Goal: Task Accomplishment & Management: Manage account settings

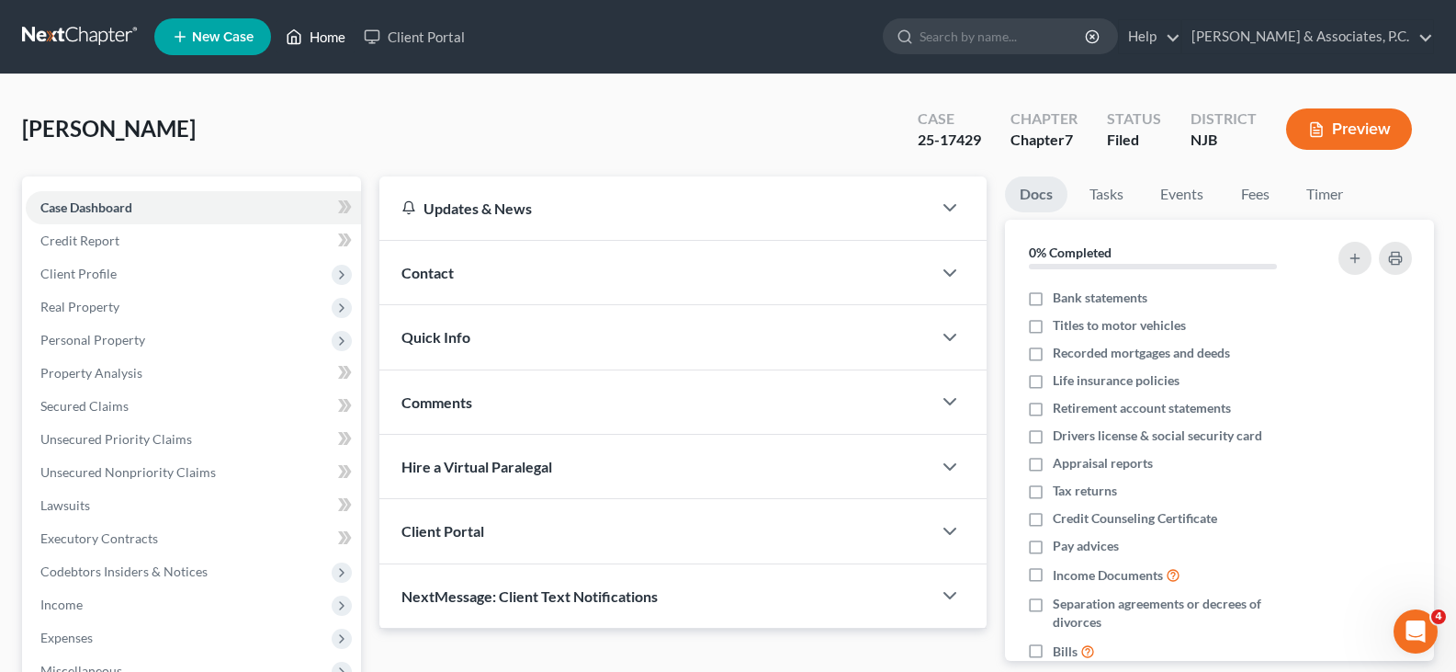
click at [337, 32] on link "Home" at bounding box center [316, 36] width 78 height 33
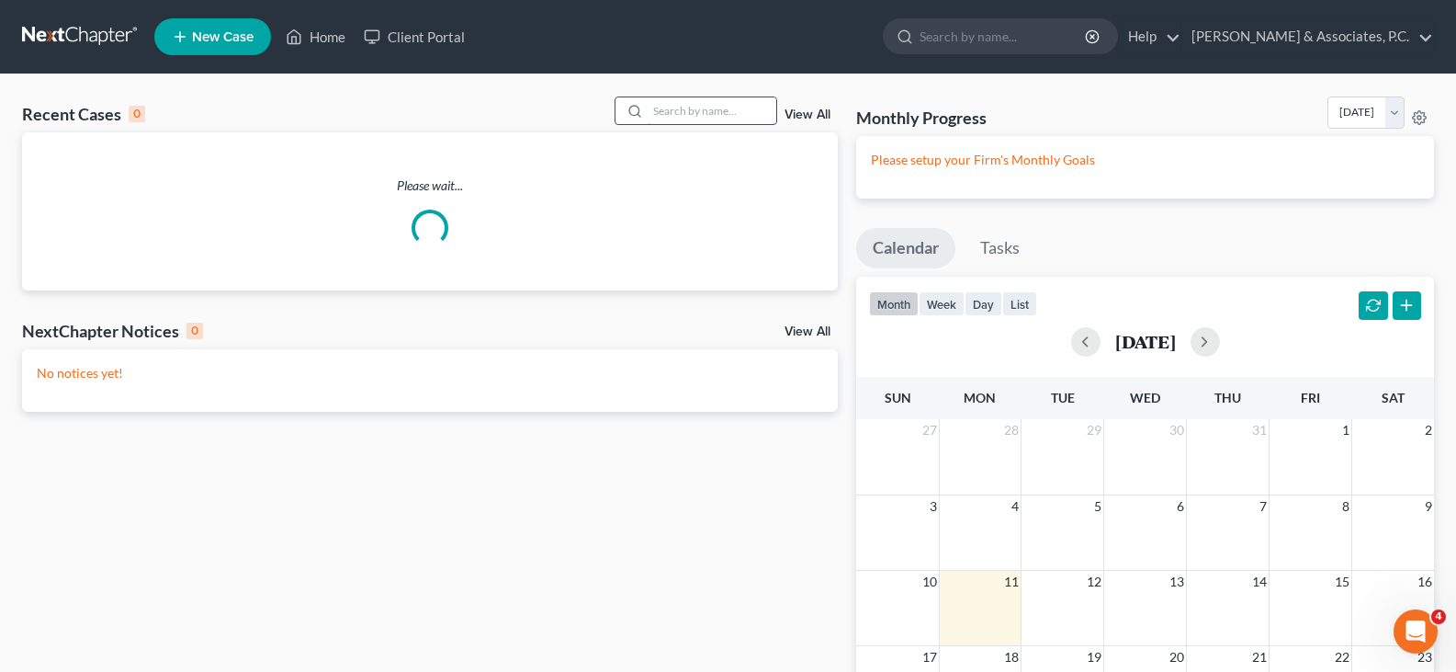
click at [697, 123] on input "search" at bounding box center [712, 110] width 129 height 27
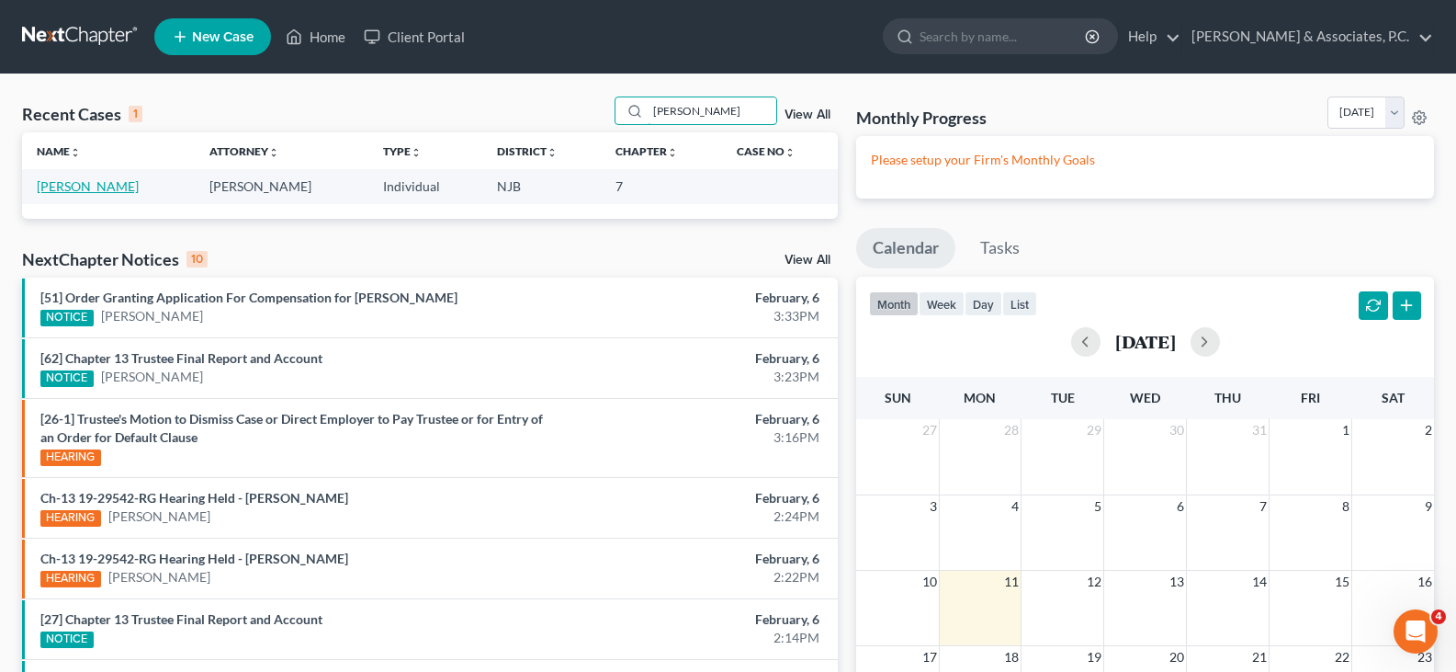
type input "[PERSON_NAME]"
click at [106, 187] on link "[PERSON_NAME]" at bounding box center [88, 186] width 102 height 16
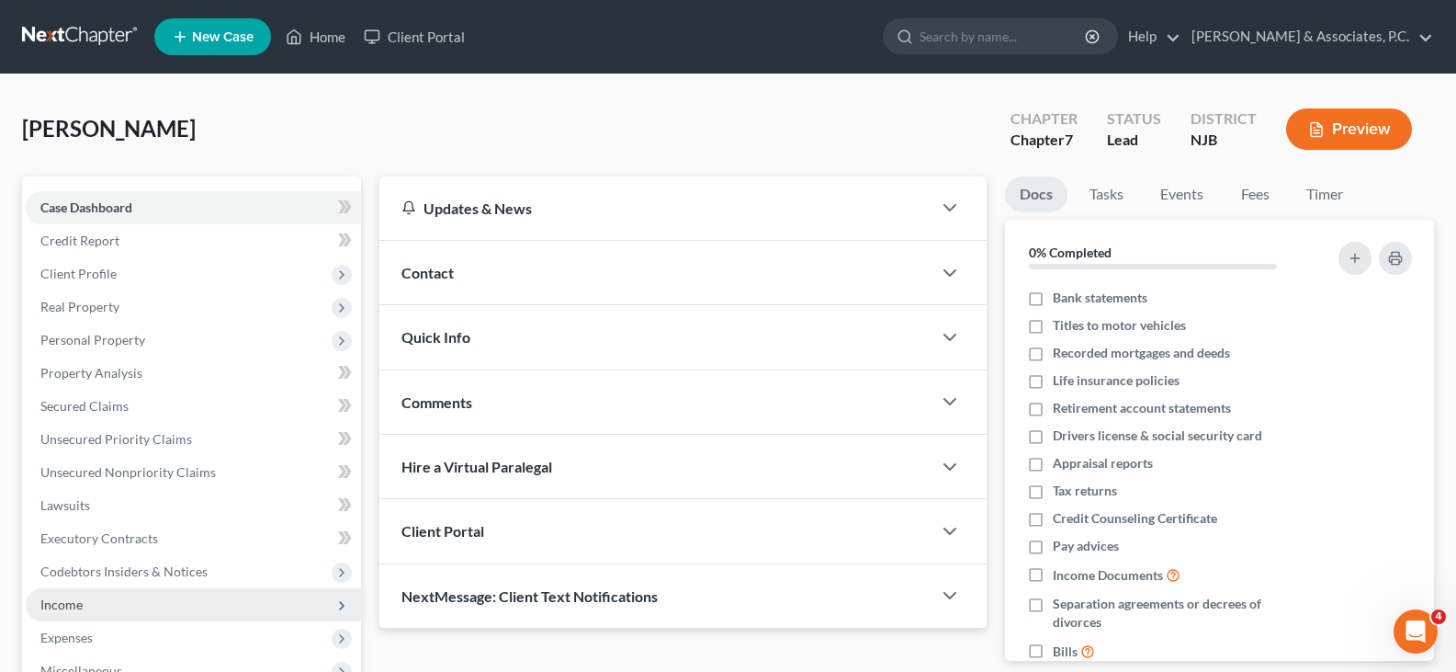
click at [58, 605] on span "Income" at bounding box center [61, 604] width 42 height 16
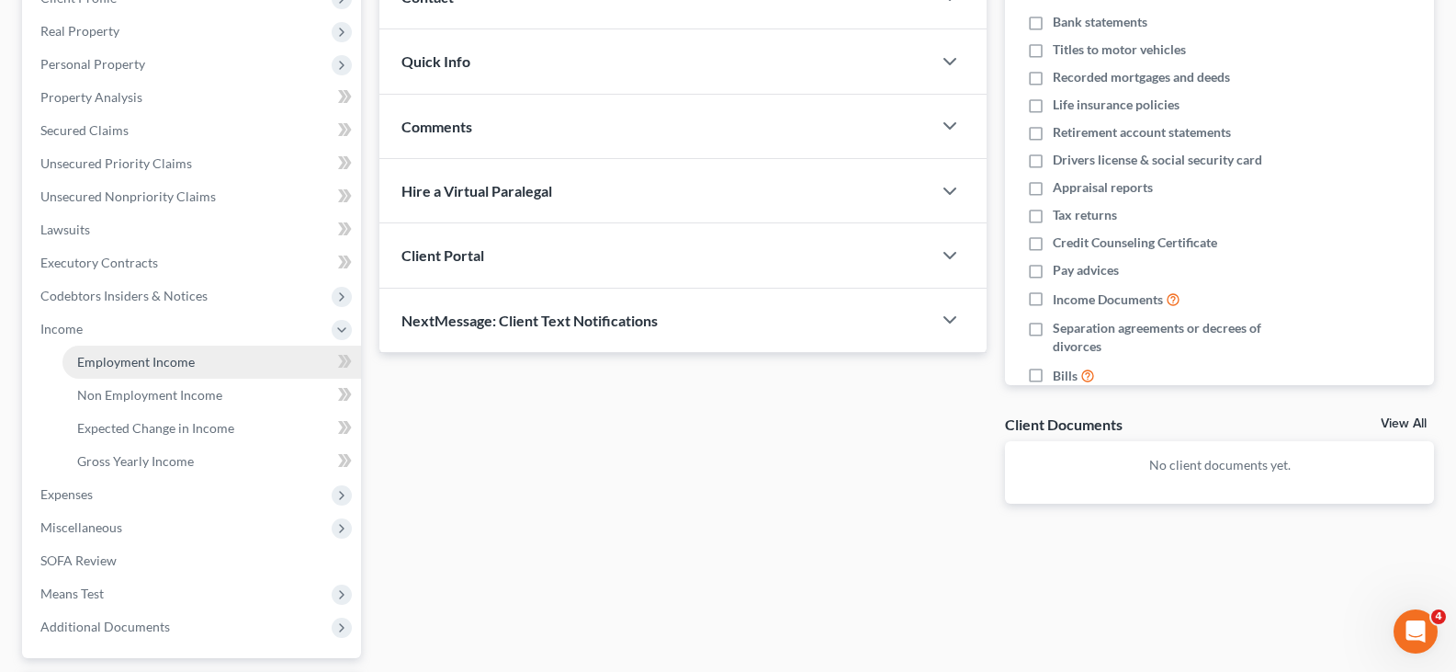
click at [153, 349] on link "Employment Income" at bounding box center [211, 361] width 299 height 33
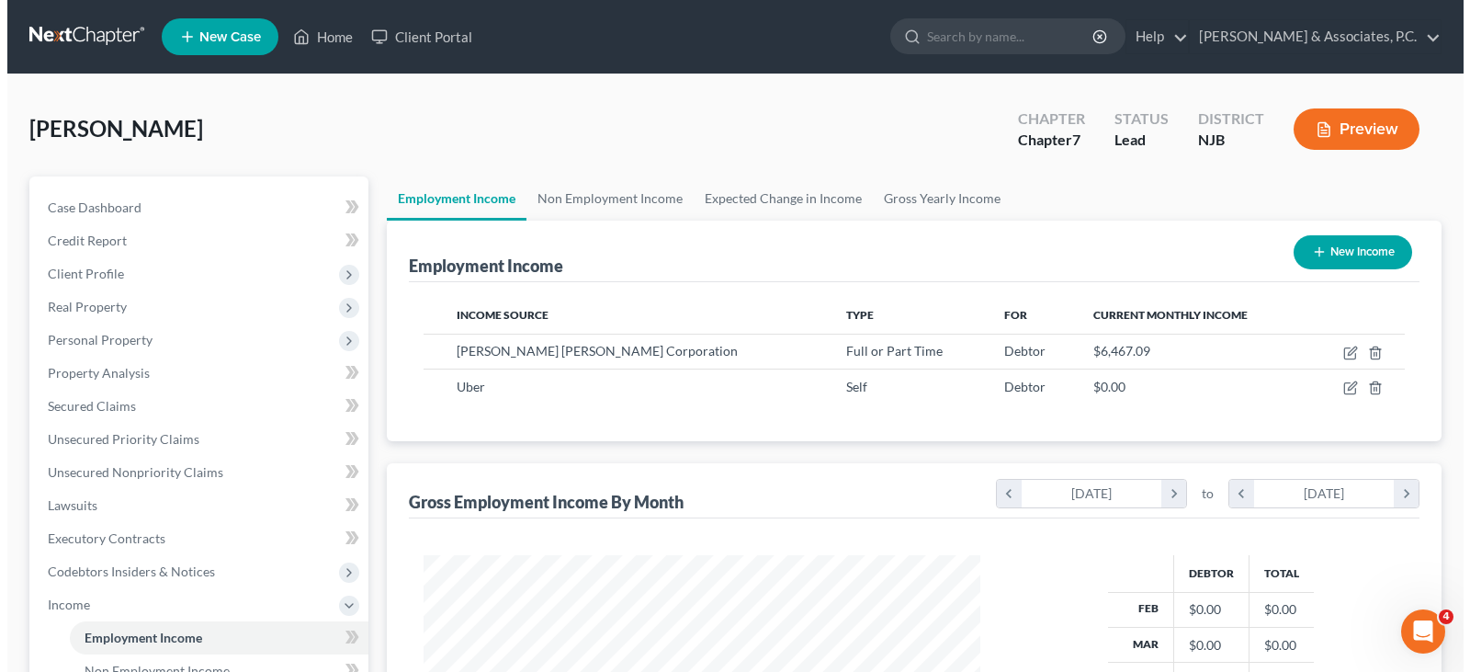
scroll to position [330, 593]
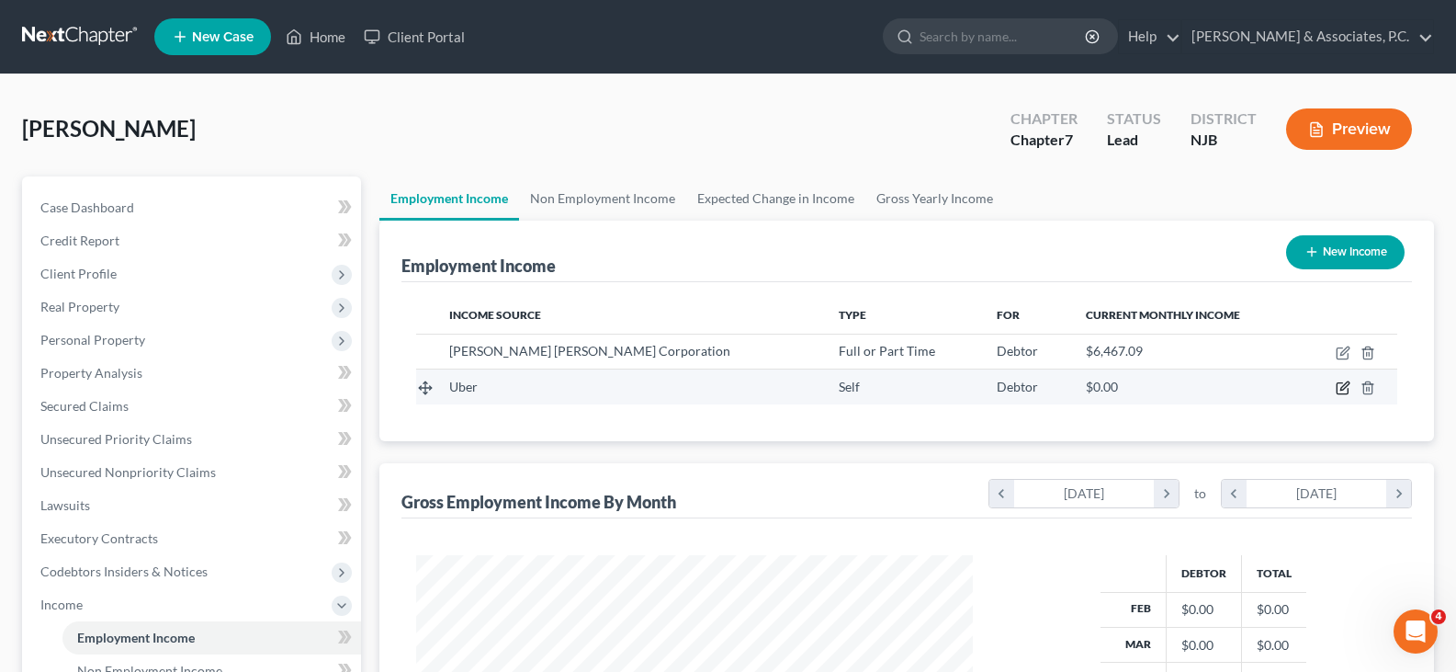
click at [1340, 387] on icon "button" at bounding box center [1343, 387] width 15 height 15
select select "1"
select select "4"
select select "0"
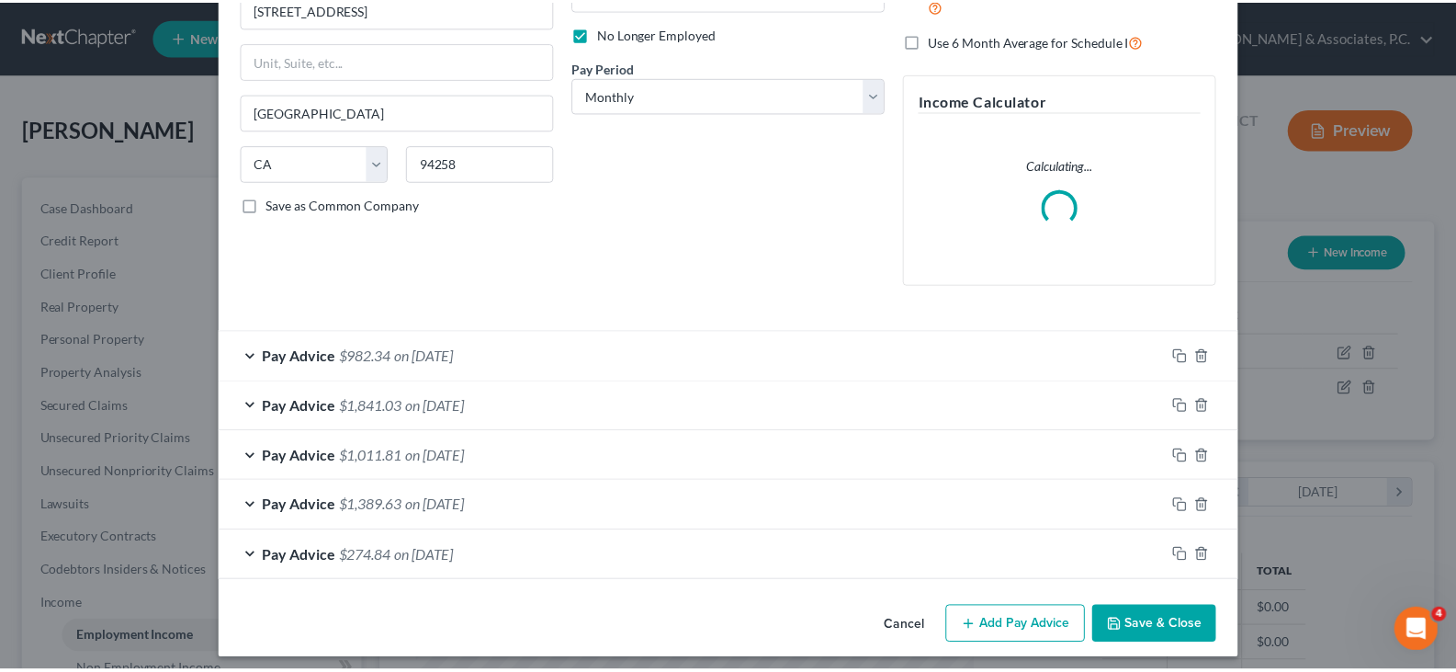
scroll to position [244, 0]
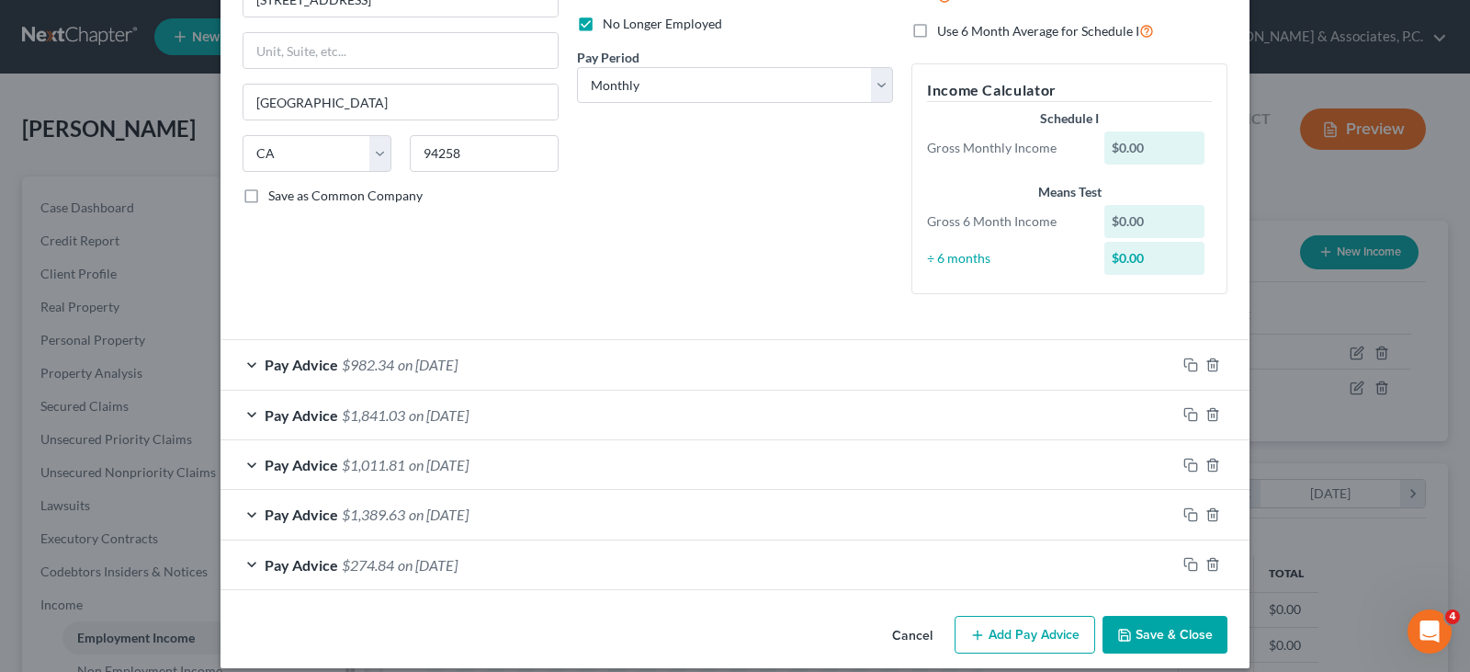
click at [1169, 629] on button "Save & Close" at bounding box center [1164, 635] width 125 height 39
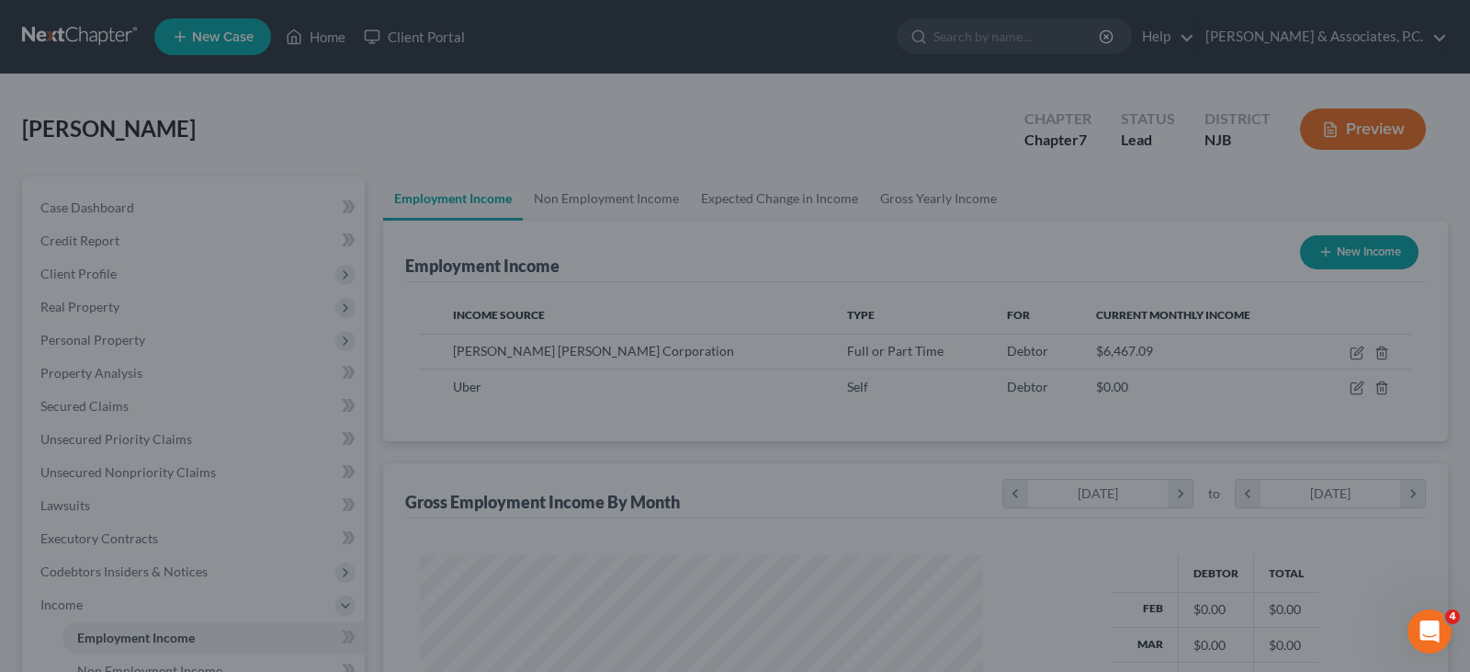
scroll to position [918401, 918136]
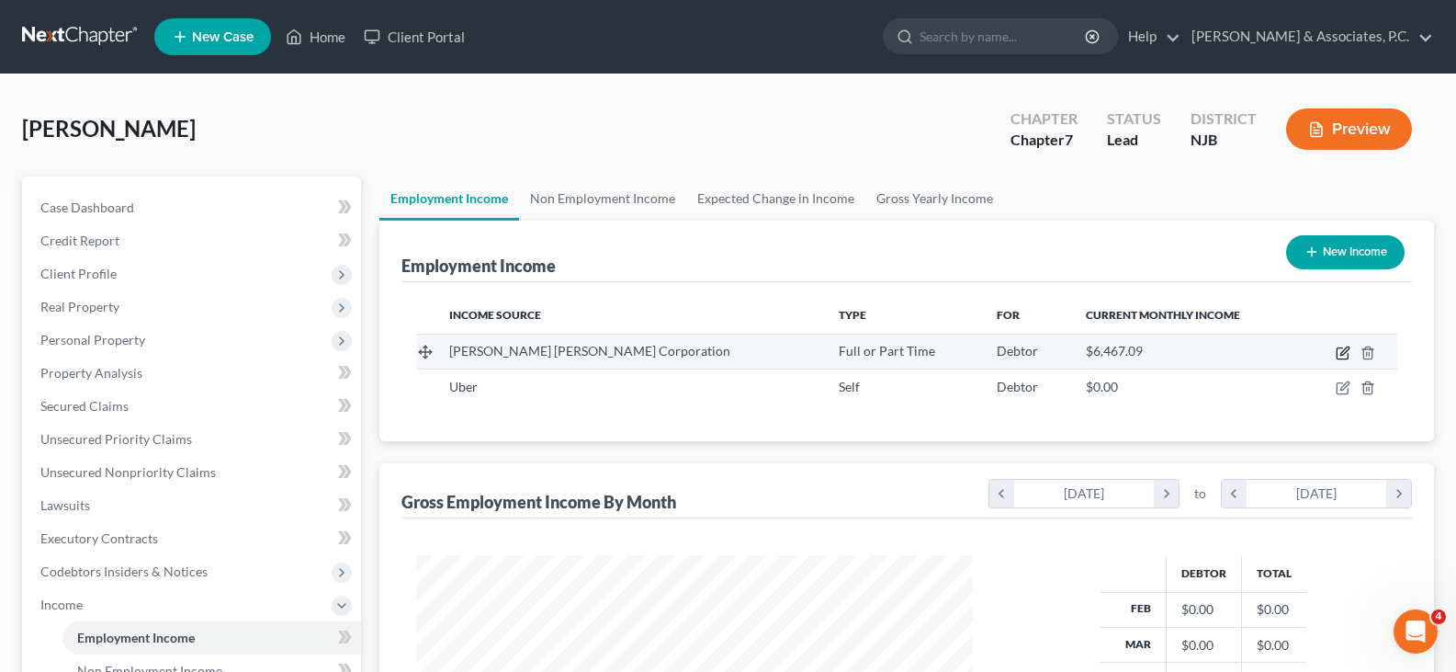
click at [1343, 353] on icon "button" at bounding box center [1343, 352] width 15 height 15
select select "0"
select select "33"
select select "2"
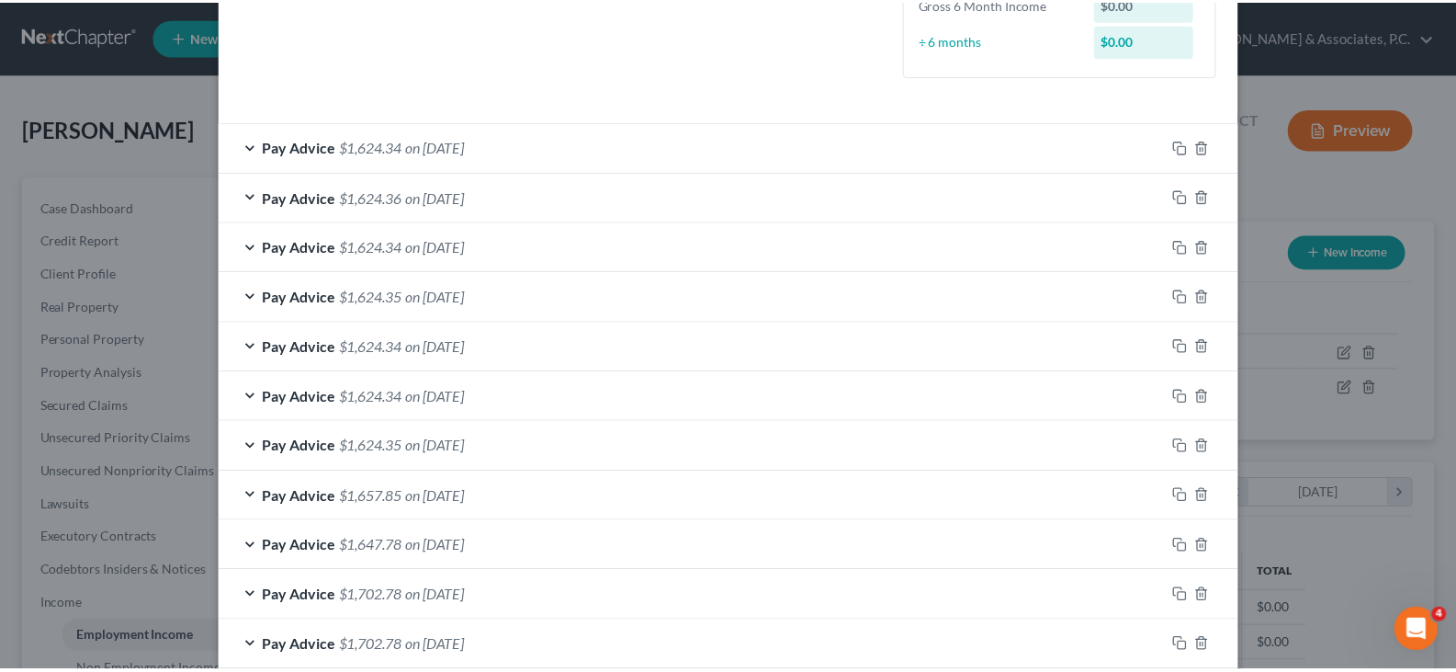
scroll to position [653, 0]
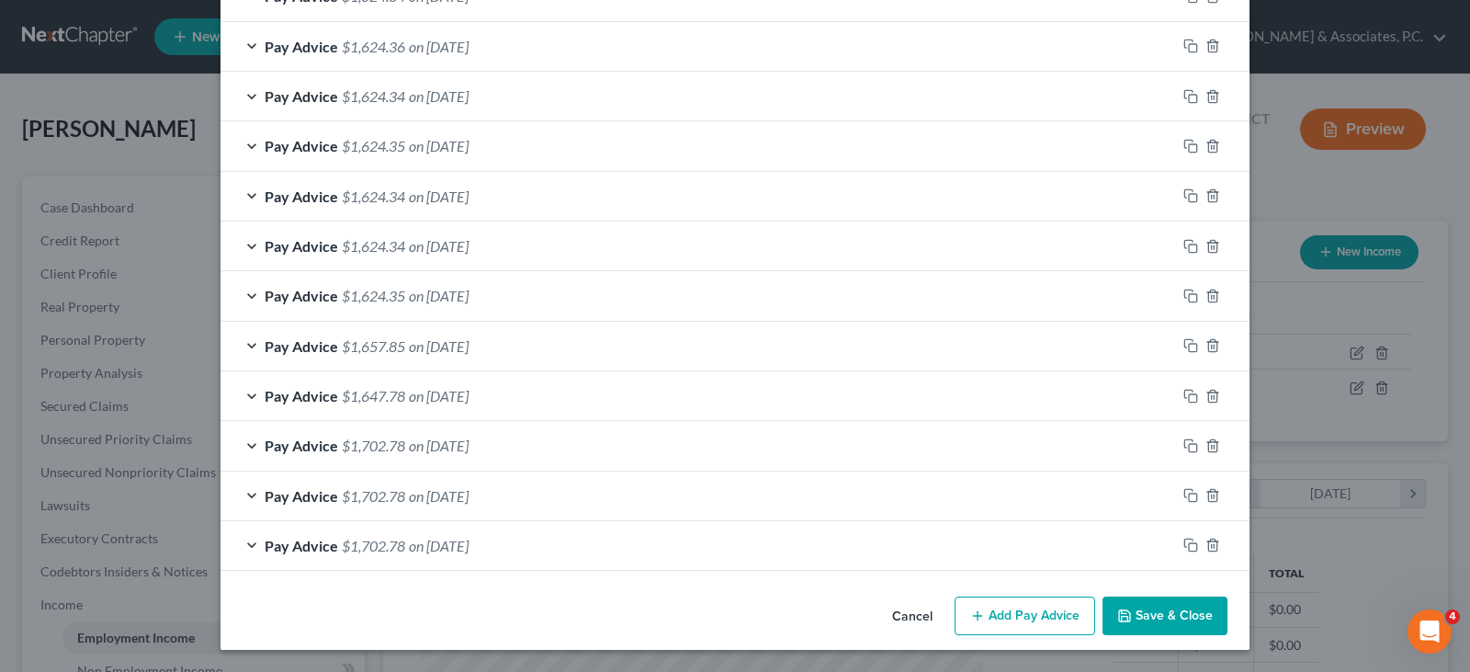
click at [1174, 605] on button "Save & Close" at bounding box center [1164, 615] width 125 height 39
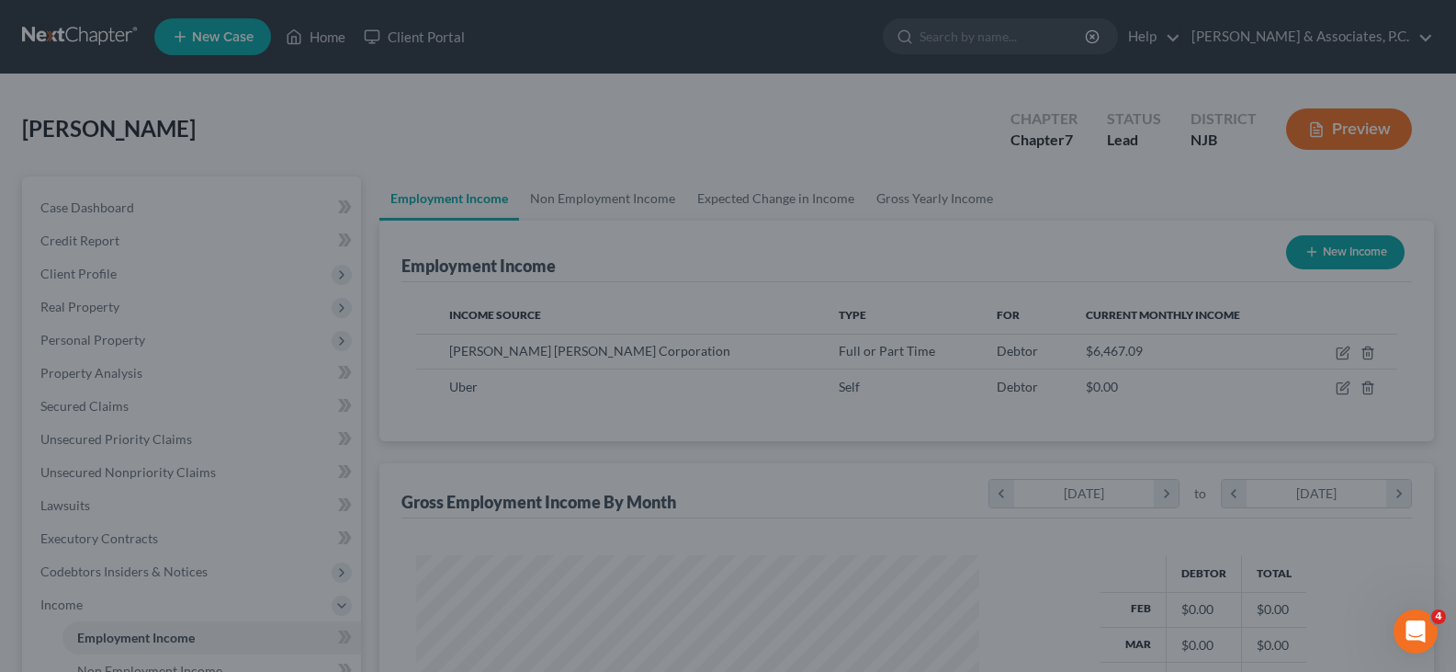
scroll to position [918401, 918136]
